Goal: Information Seeking & Learning: Understand process/instructions

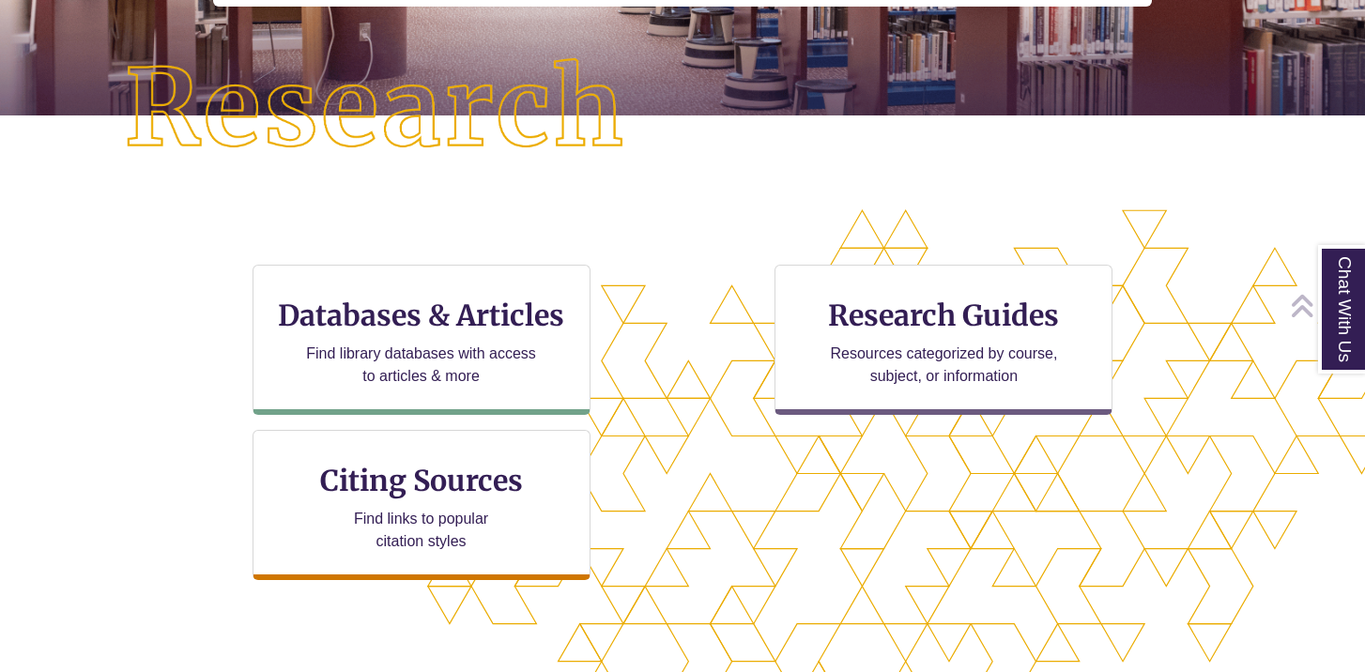
scroll to position [429, 0]
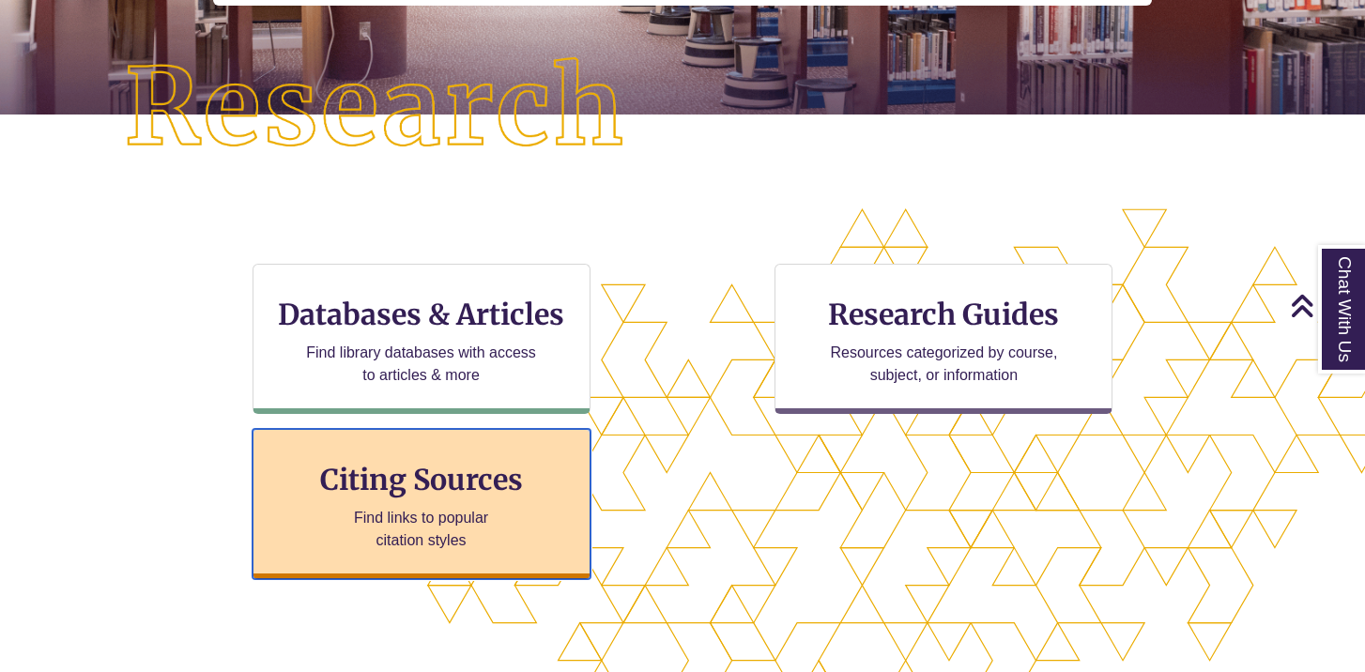
click at [488, 513] on p "Find links to popular citation styles" at bounding box center [420, 529] width 183 height 45
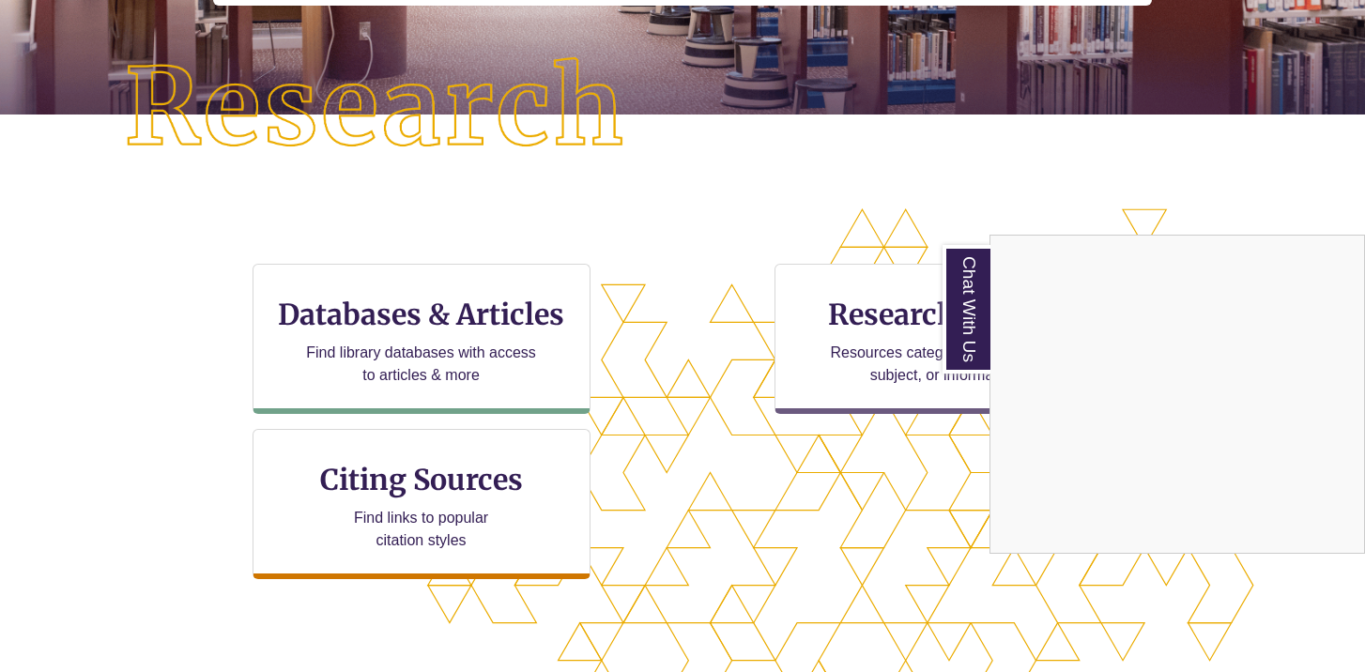
click at [417, 478] on div "Chat With Us" at bounding box center [682, 336] width 1365 height 672
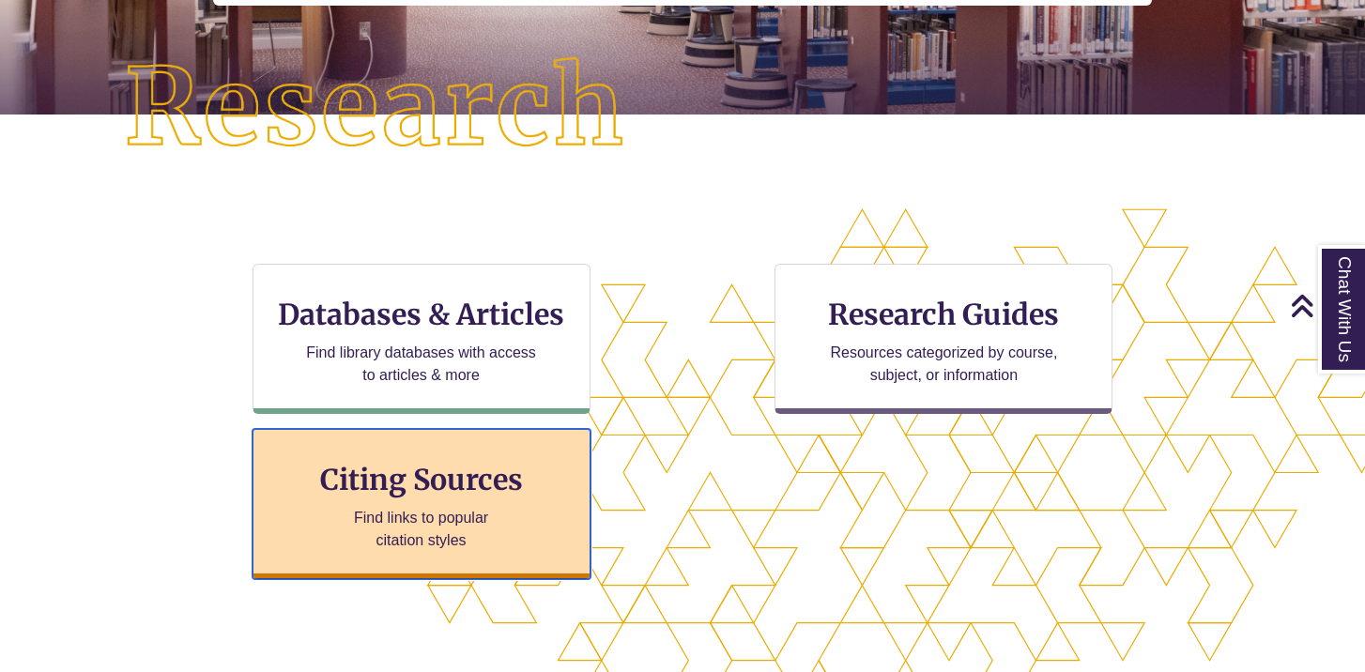
click at [426, 482] on h3 "Citing Sources" at bounding box center [421, 480] width 229 height 36
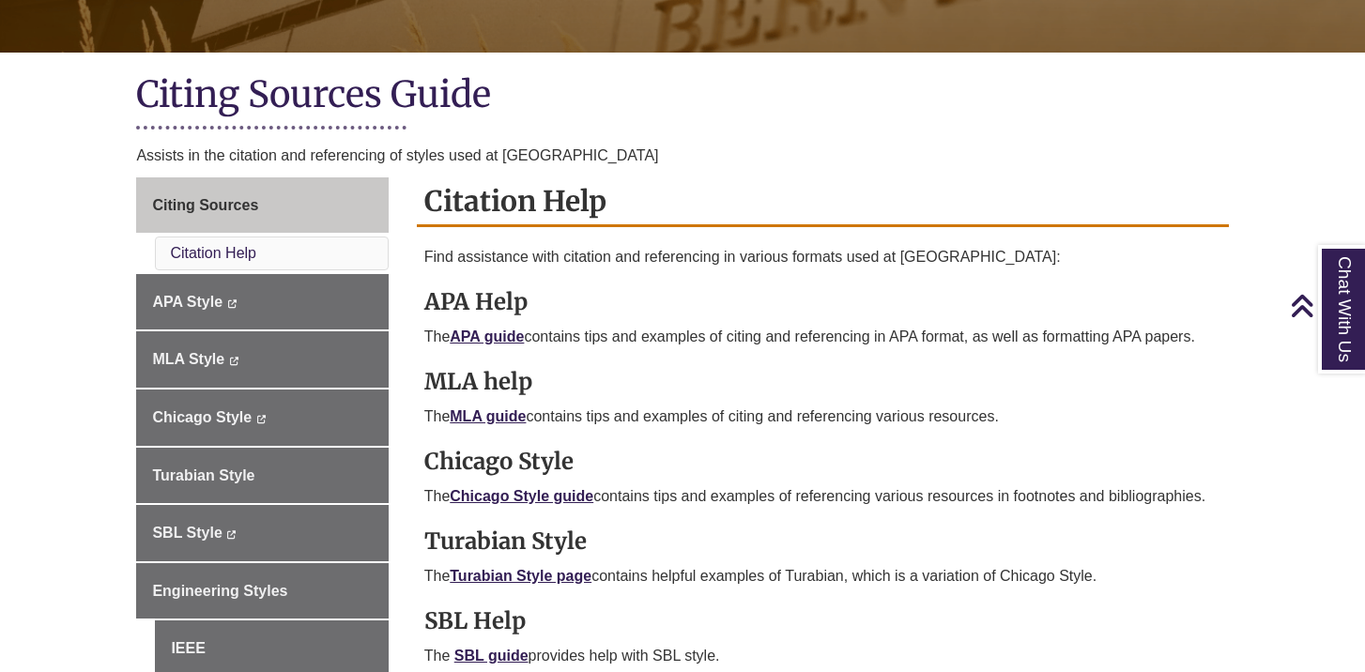
scroll to position [379, 0]
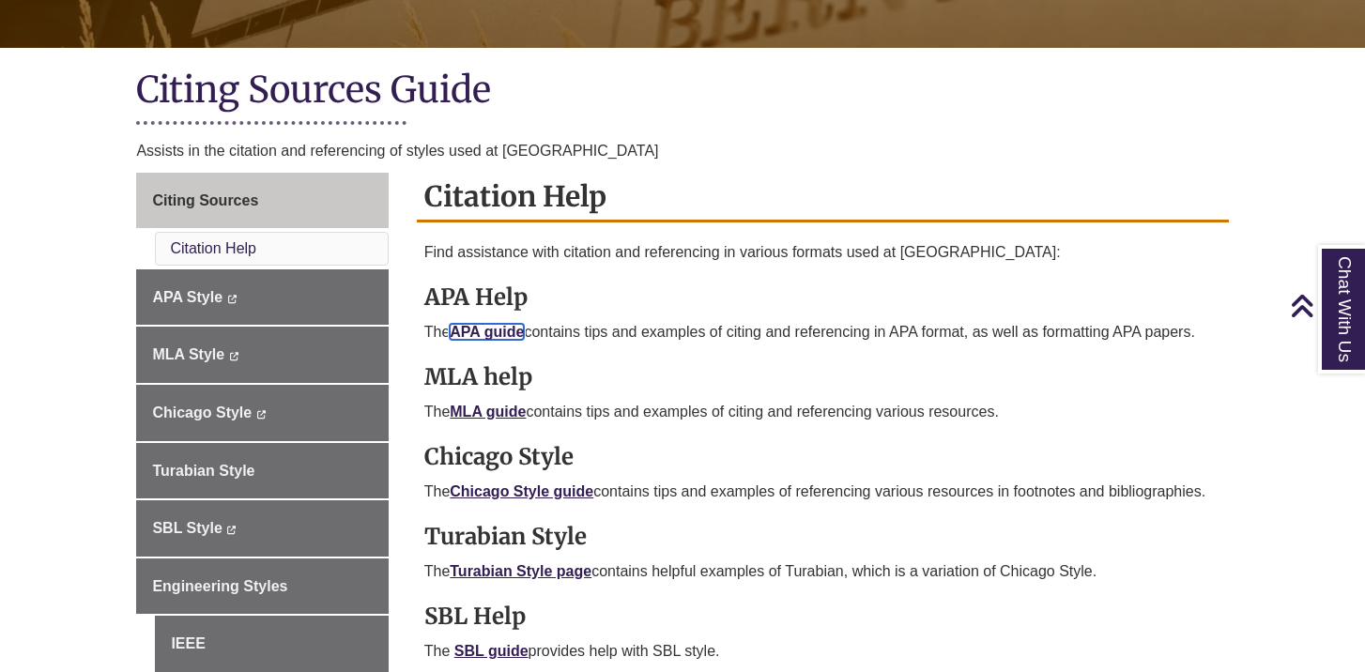
click at [505, 334] on link "APA guide" at bounding box center [487, 332] width 74 height 16
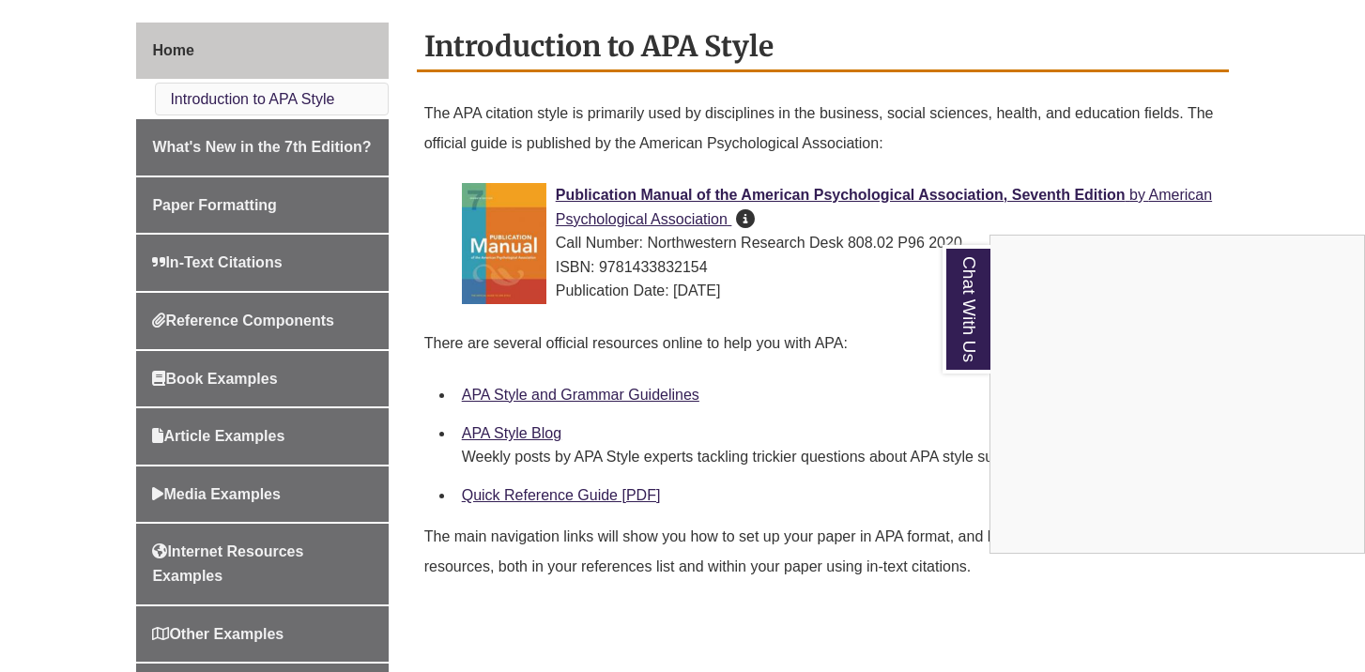
scroll to position [509, 0]
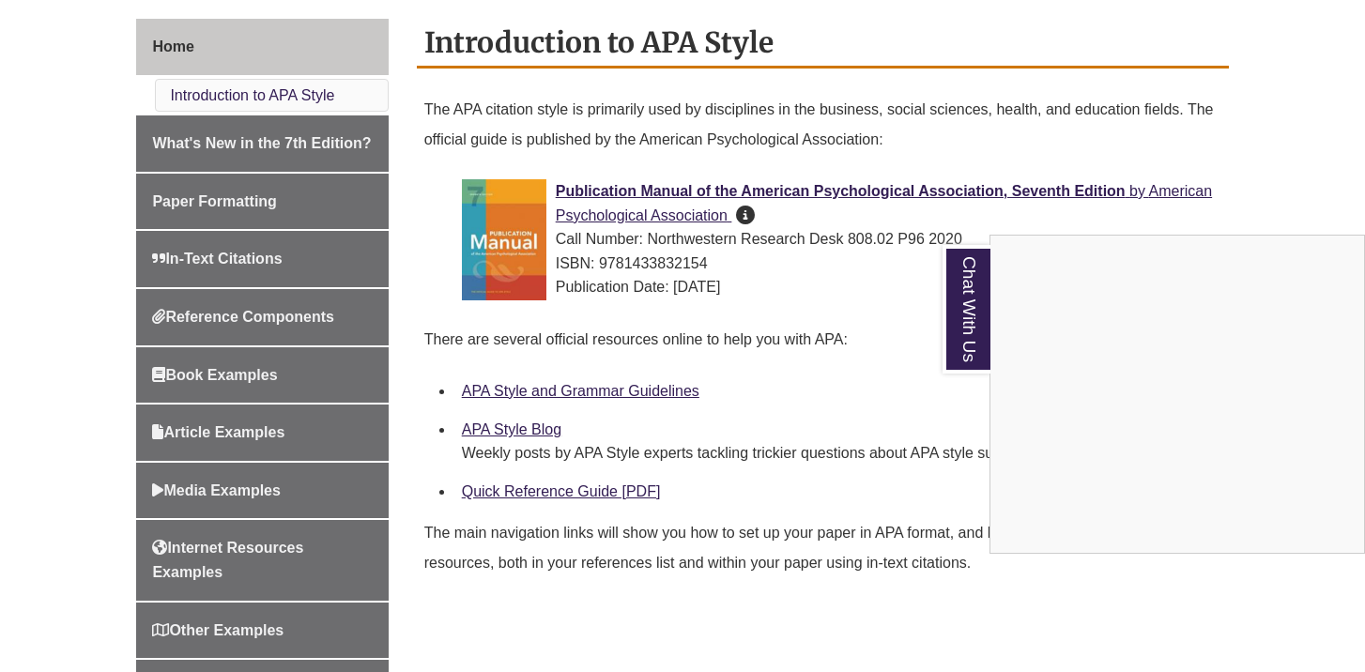
click at [633, 630] on div "Chat With Us" at bounding box center [682, 336] width 1365 height 672
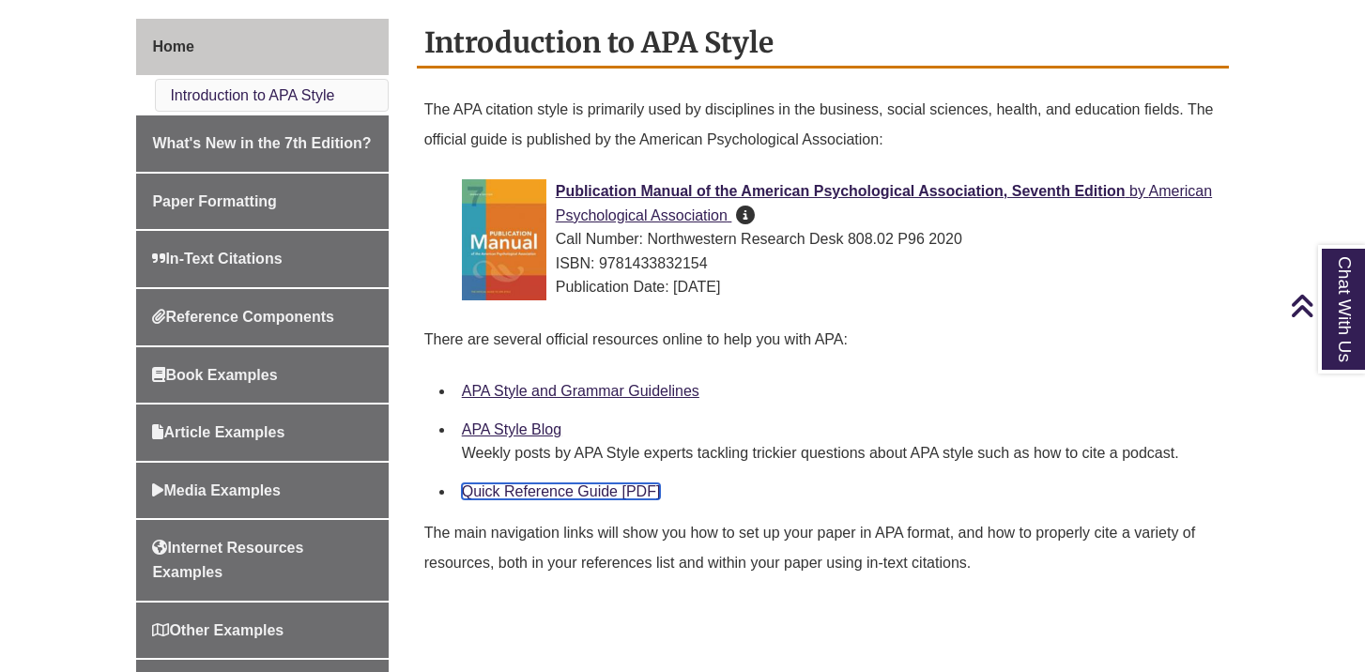
click at [569, 495] on link "Quick Reference Guide [PDF]" at bounding box center [561, 491] width 199 height 16
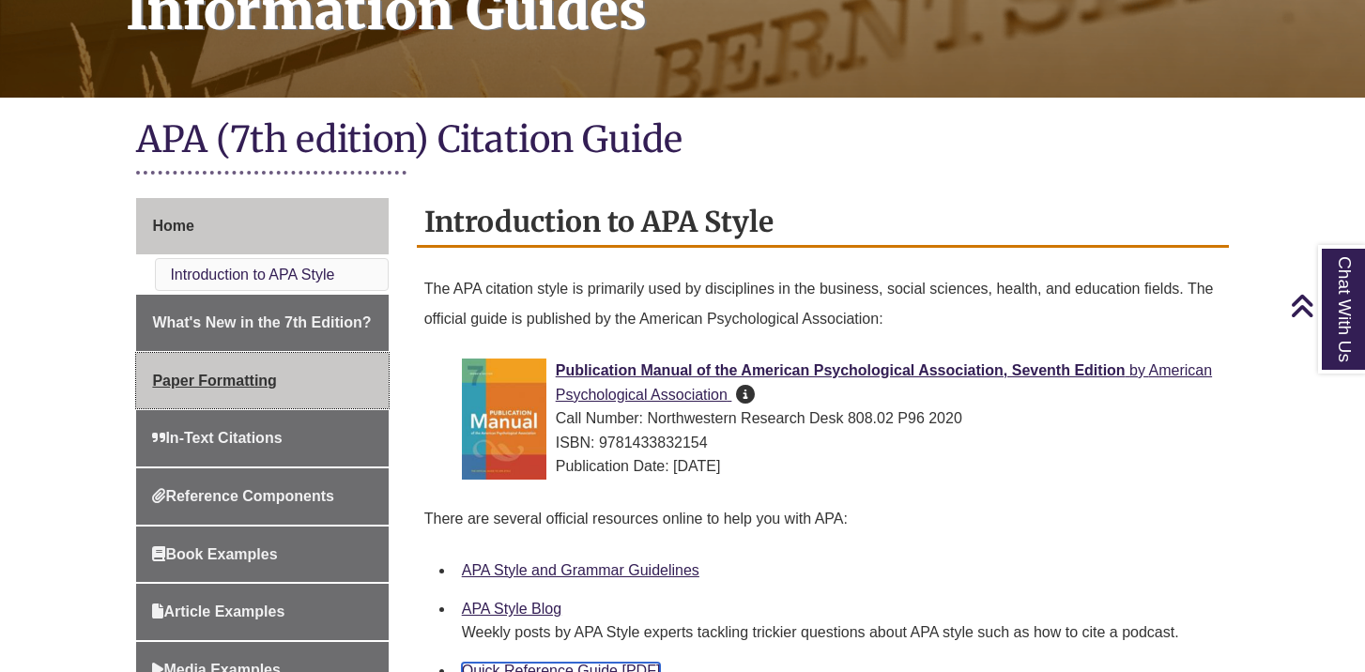
scroll to position [164, 0]
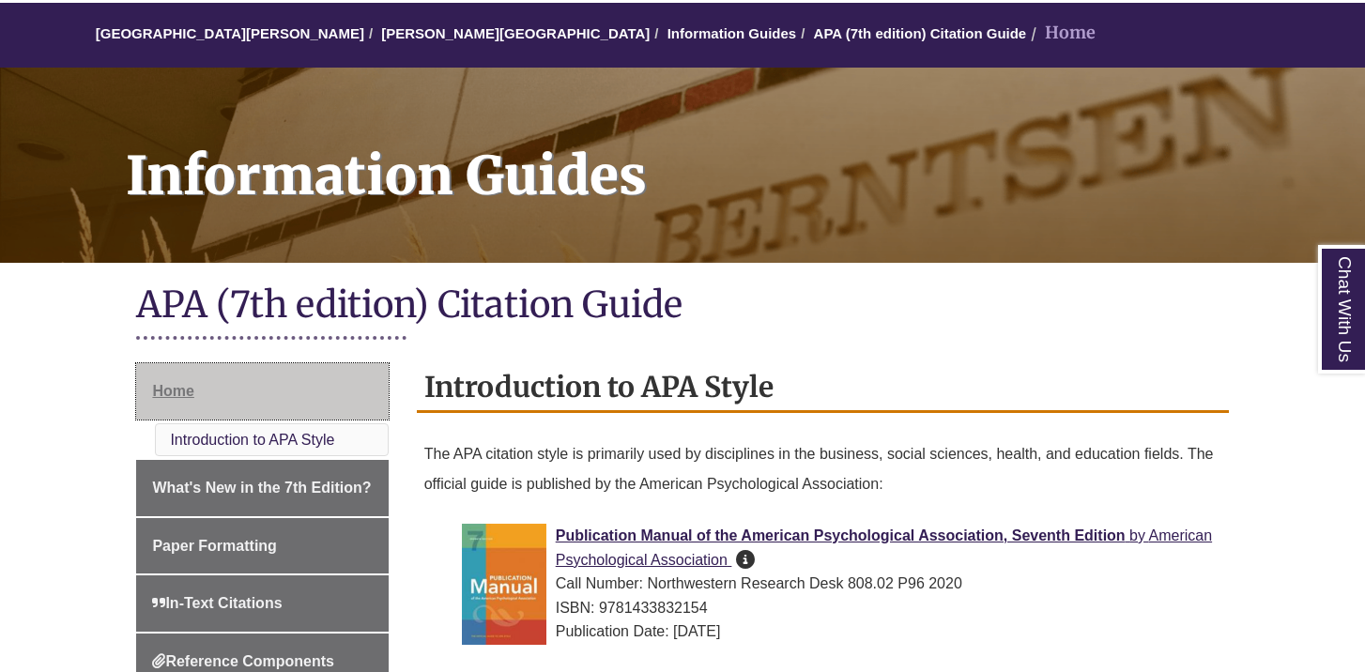
click at [234, 390] on link "Home" at bounding box center [262, 391] width 252 height 56
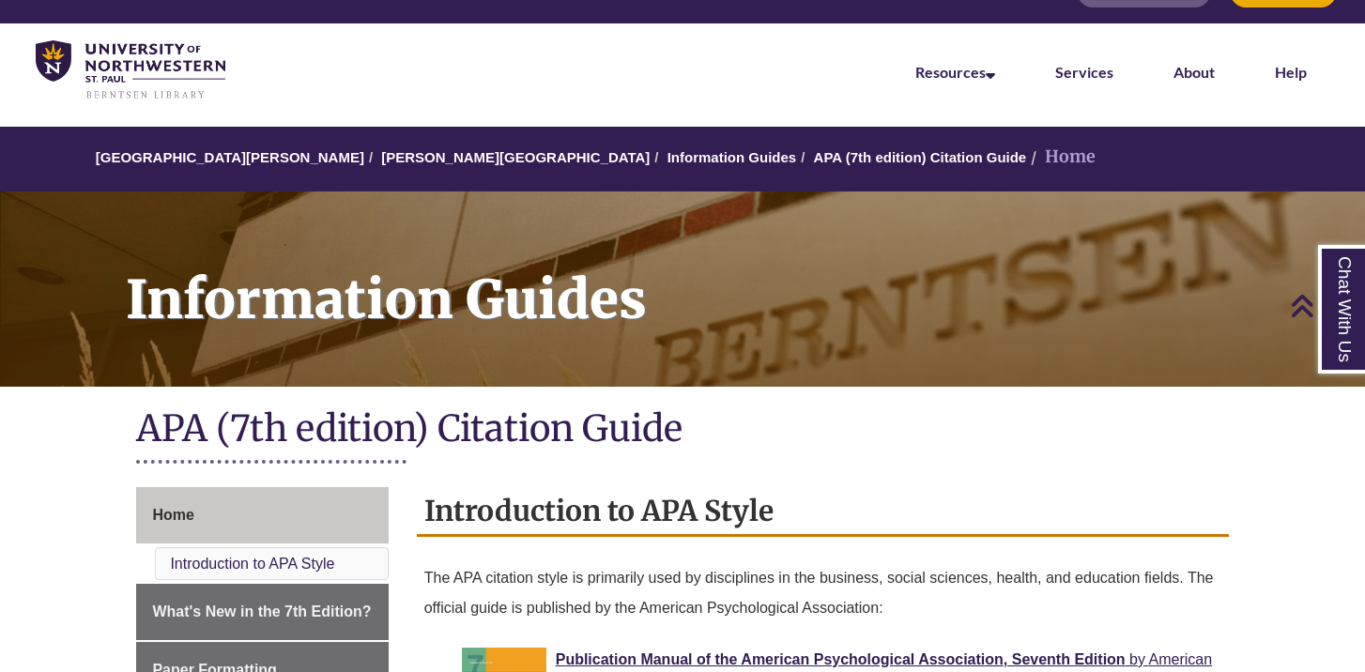
scroll to position [0, 0]
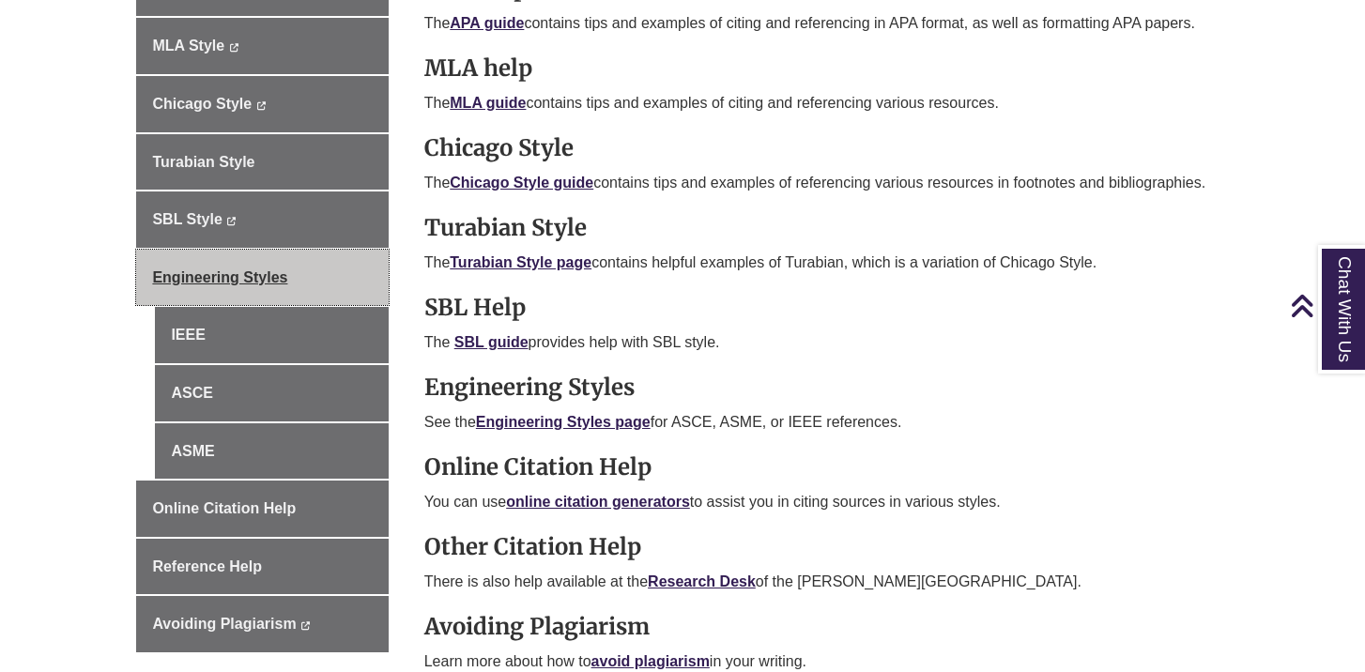
scroll to position [705, 0]
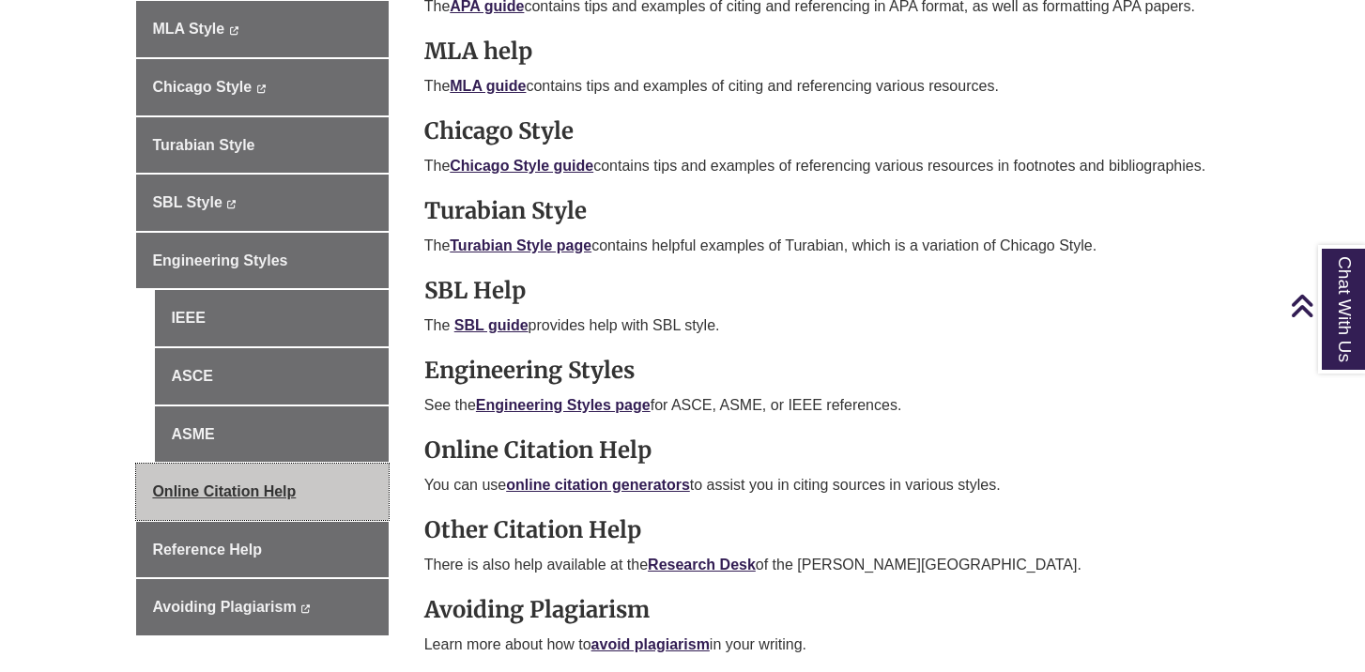
click at [249, 494] on span "Online Citation Help" at bounding box center [224, 491] width 144 height 16
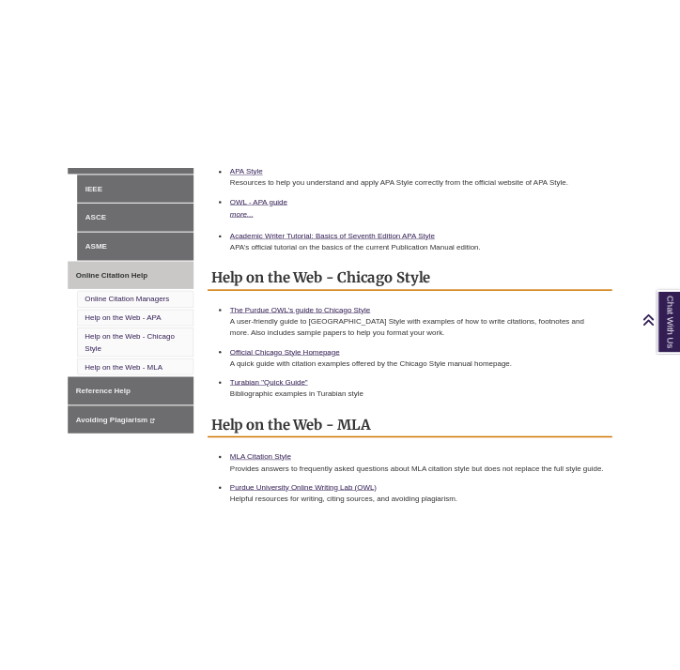
scroll to position [174, 0]
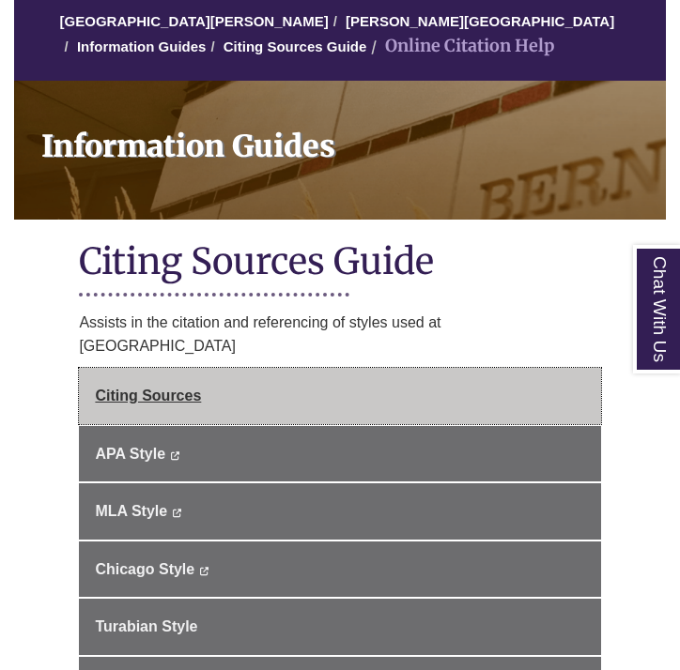
click at [210, 368] on link "Citing Sources" at bounding box center [339, 396] width 521 height 56
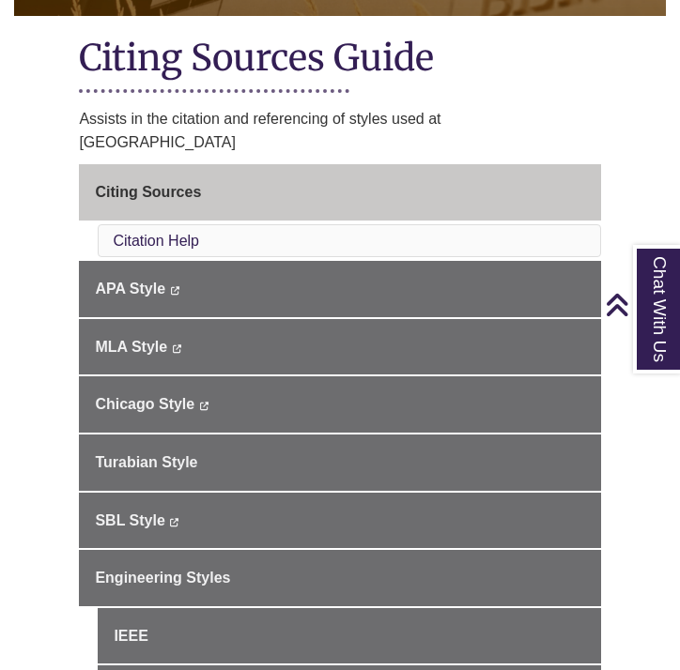
scroll to position [378, 0]
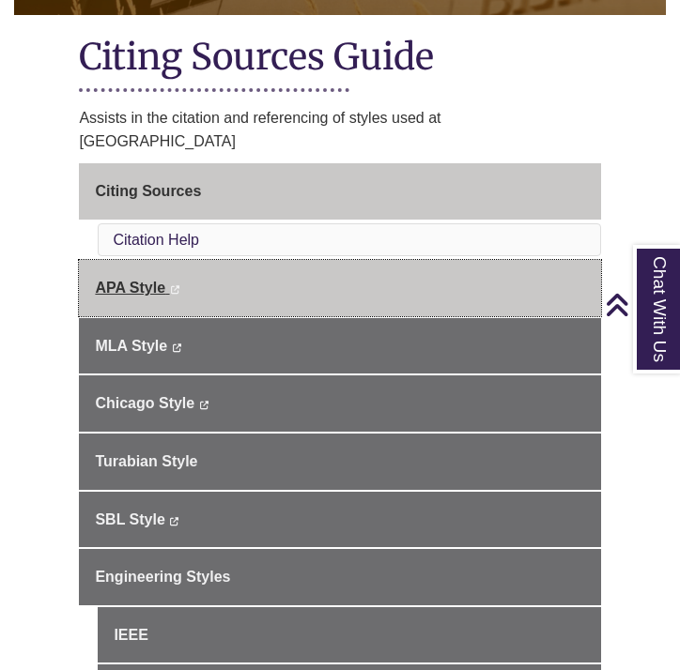
click at [139, 273] on link "APA Style This link opens in a new window This link opens in a new window" at bounding box center [339, 288] width 521 height 56
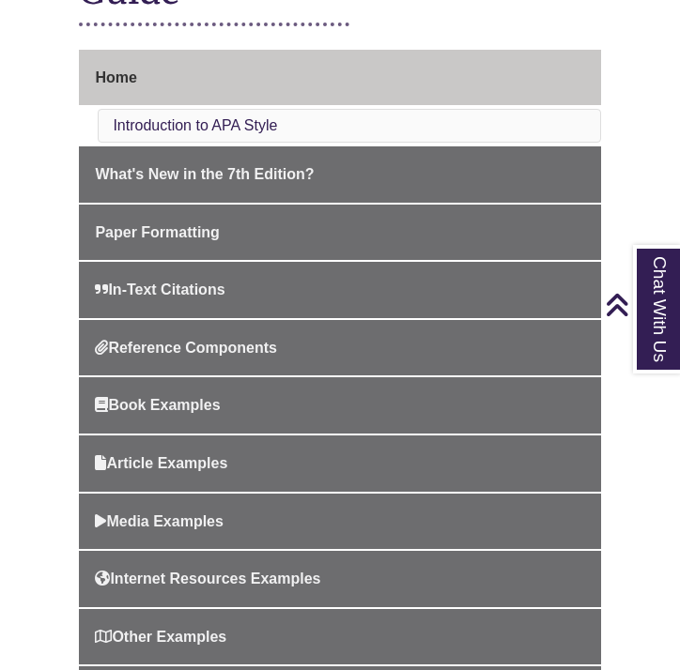
scroll to position [494, 0]
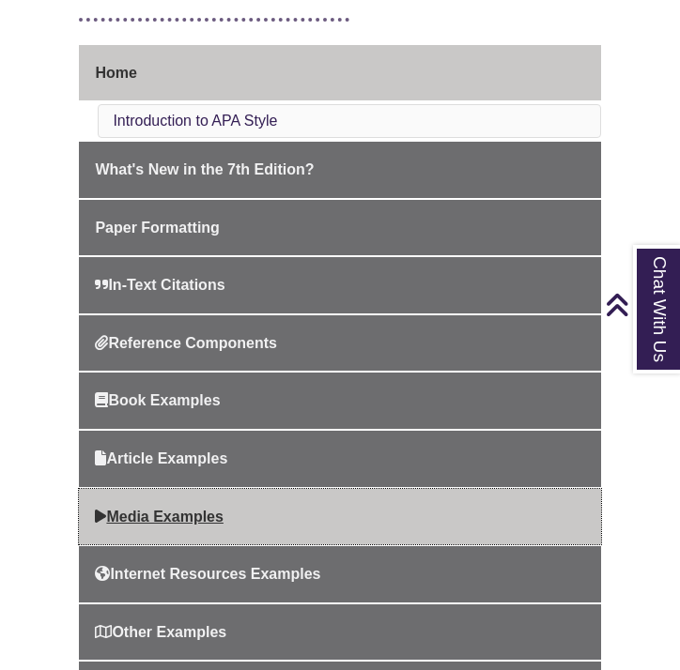
click at [197, 514] on span "Media Examples" at bounding box center [159, 517] width 129 height 16
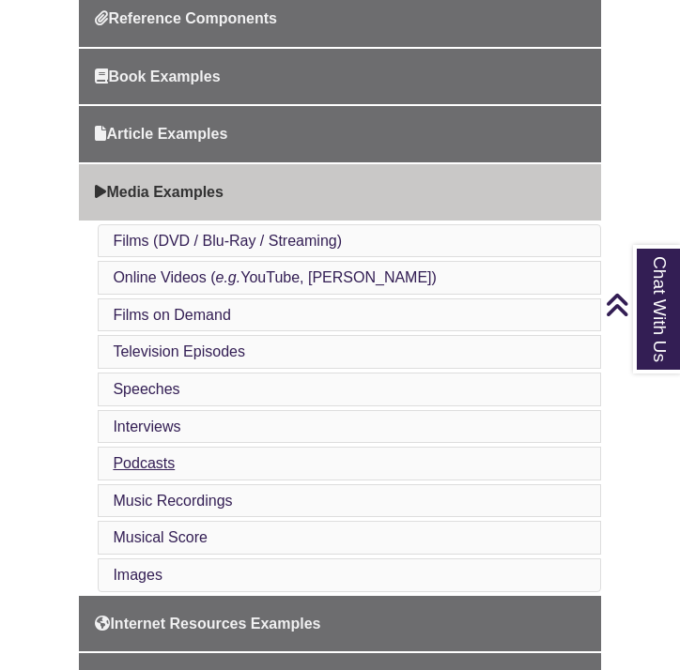
scroll to position [778, 0]
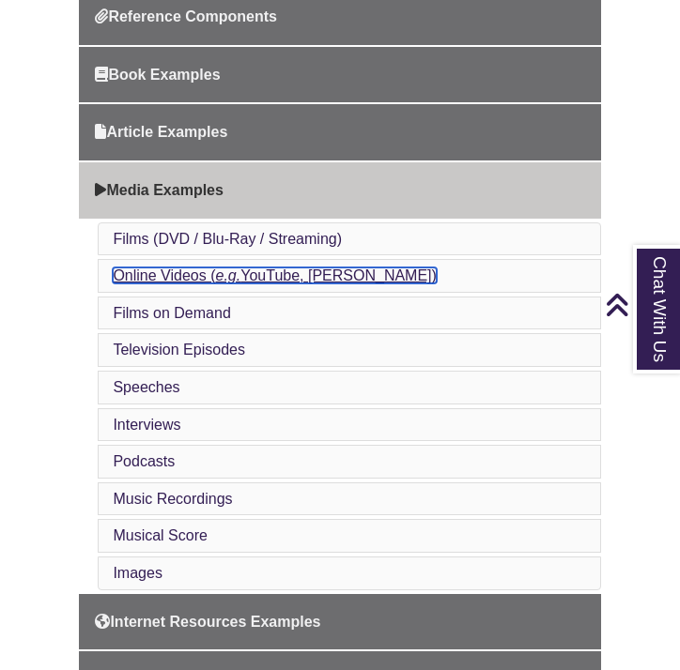
click at [241, 271] on link "Online Videos ( e.g. YouTube, [PERSON_NAME])" at bounding box center [274, 276] width 323 height 16
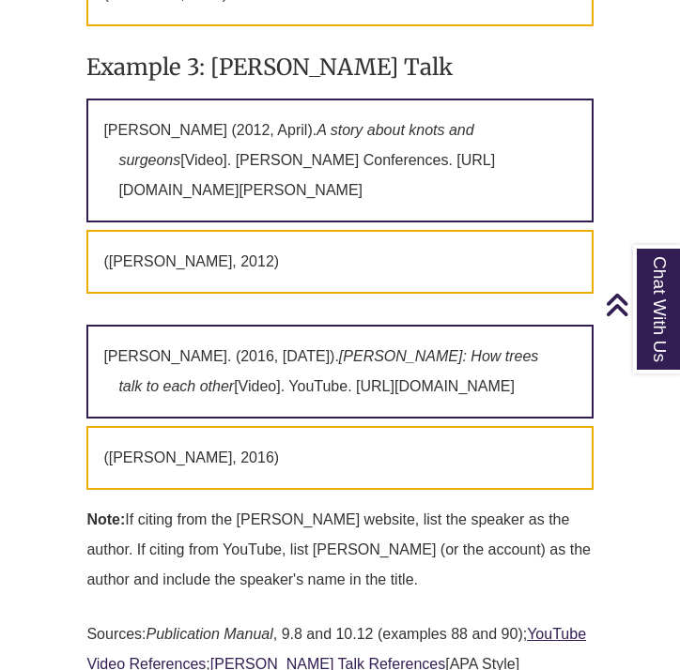
scroll to position [3653, 0]
